Goal: Task Accomplishment & Management: Use online tool/utility

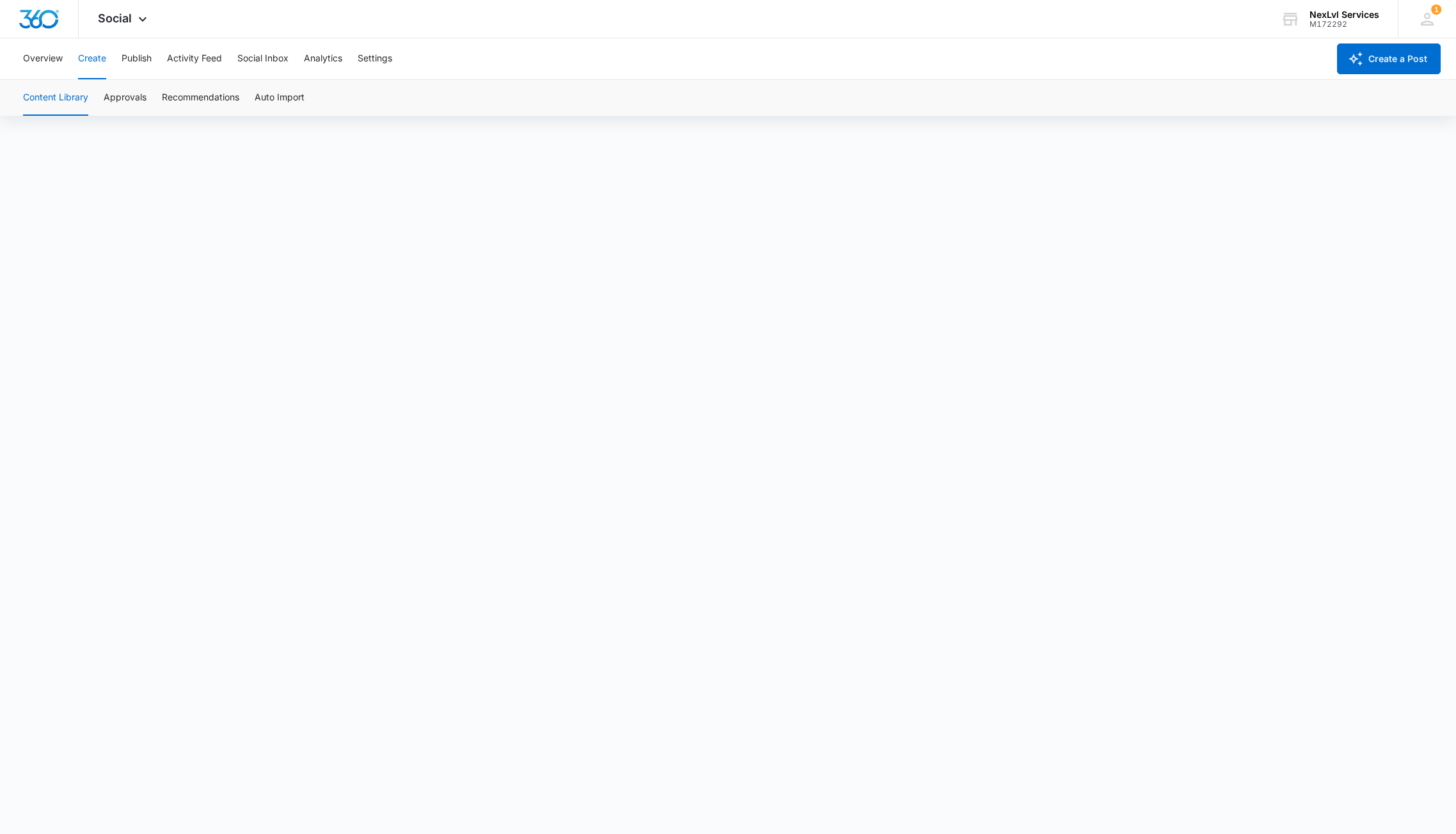
scroll to position [9, 0]
click at [128, 60] on button "Publish" at bounding box center [136, 59] width 30 height 41
click at [102, 62] on button "Create" at bounding box center [92, 59] width 28 height 41
click at [144, 59] on button "Publish" at bounding box center [136, 59] width 30 height 41
click at [101, 96] on button "Schedules" at bounding box center [98, 98] width 44 height 36
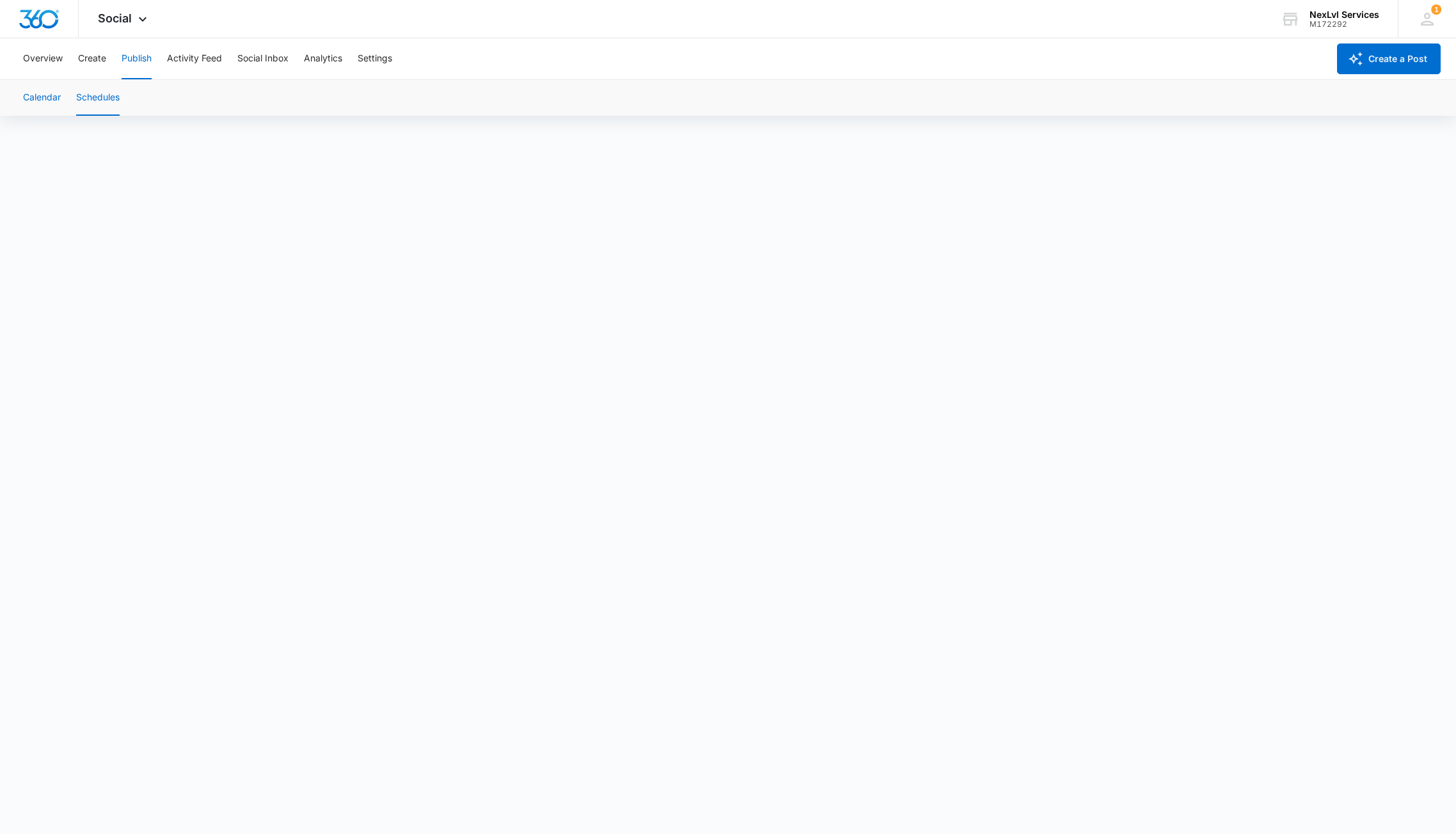
click at [41, 96] on button "Calendar" at bounding box center [42, 98] width 38 height 36
click at [100, 100] on button "Schedules" at bounding box center [98, 98] width 44 height 36
click at [90, 64] on button "Create" at bounding box center [92, 59] width 28 height 41
